Goal: Find specific page/section: Find specific page/section

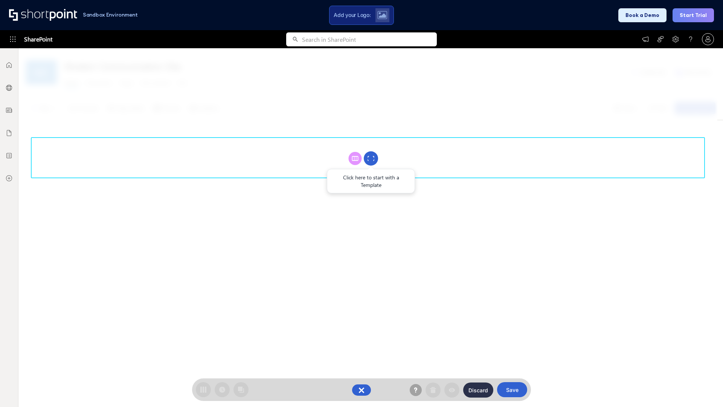
click at [371, 158] on circle at bounding box center [371, 158] width 14 height 14
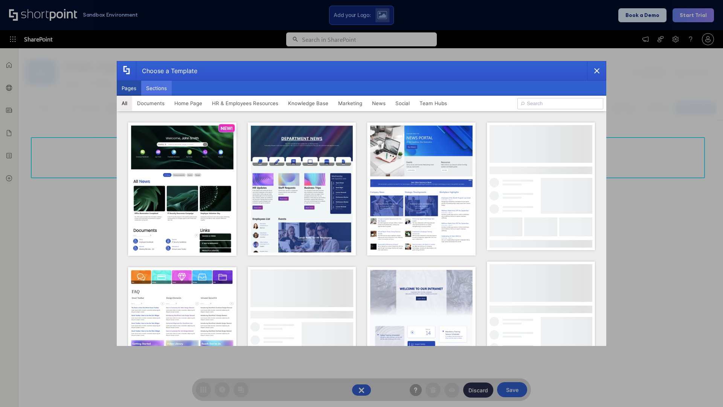
click at [156, 88] on button "Sections" at bounding box center [156, 88] width 31 height 15
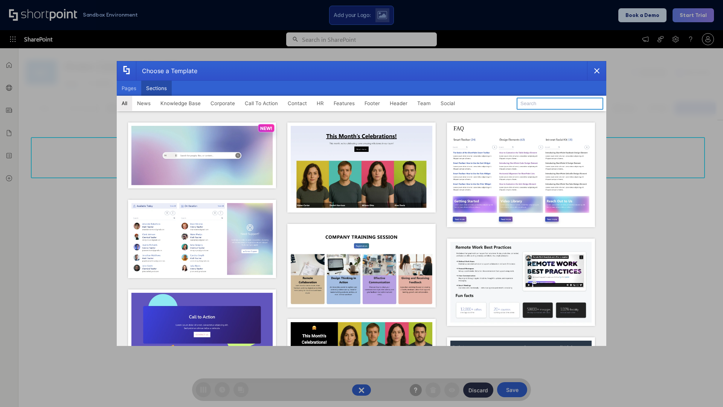
type input "Articles"
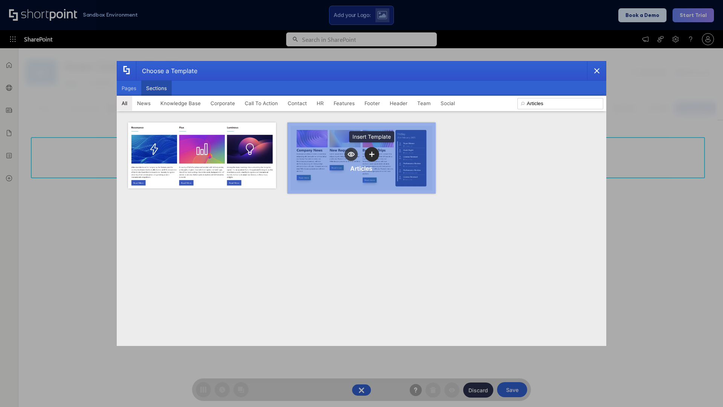
click at [372, 154] on icon "template selector" at bounding box center [371, 153] width 5 height 5
